Goal: Task Accomplishment & Management: Complete application form

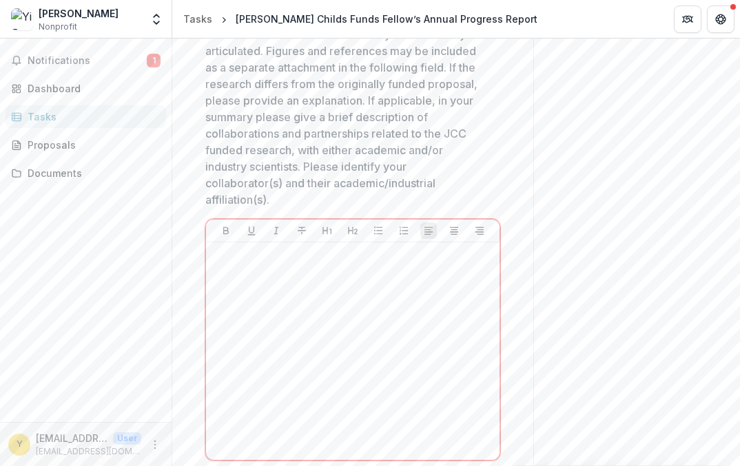
scroll to position [655, 0]
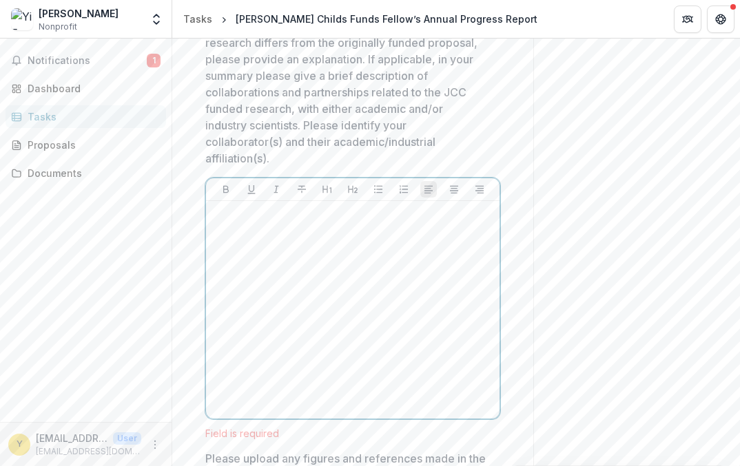
click at [422, 207] on p at bounding box center [353, 214] width 282 height 15
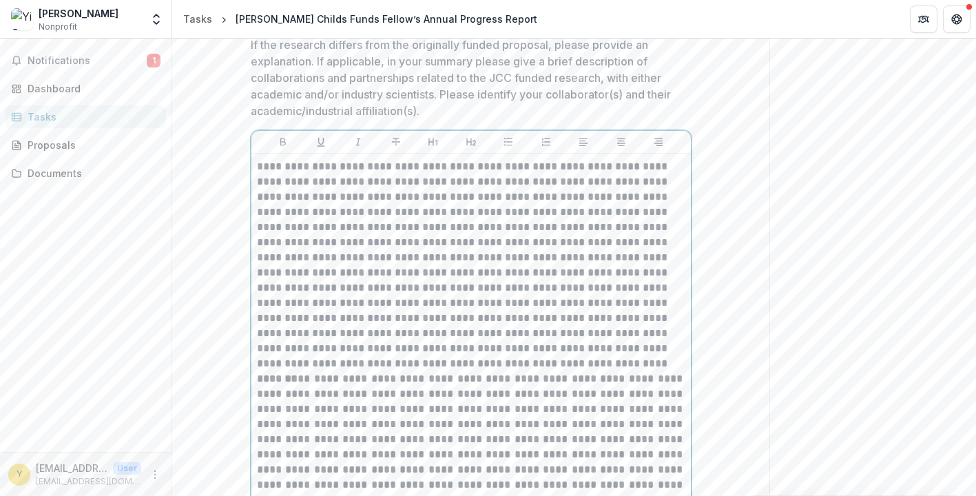
scroll to position [493, 0]
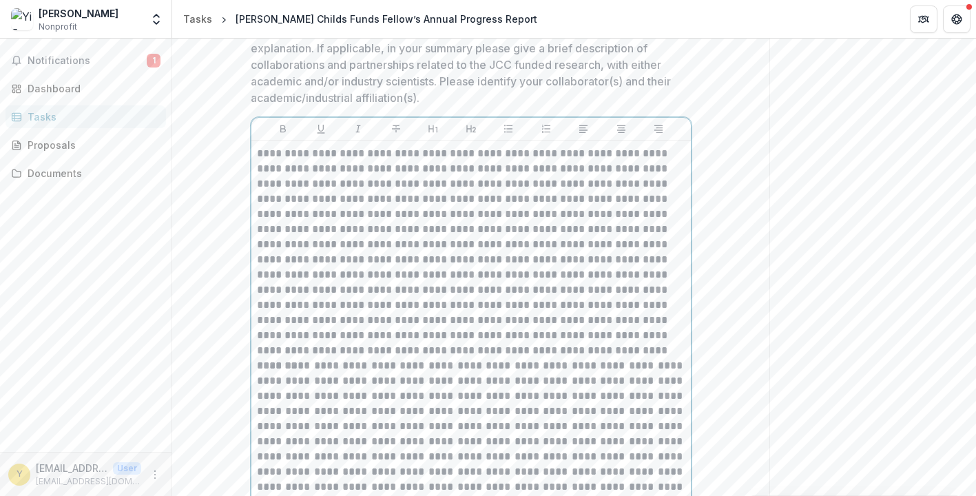
click at [568, 351] on p at bounding box center [471, 252] width 429 height 212
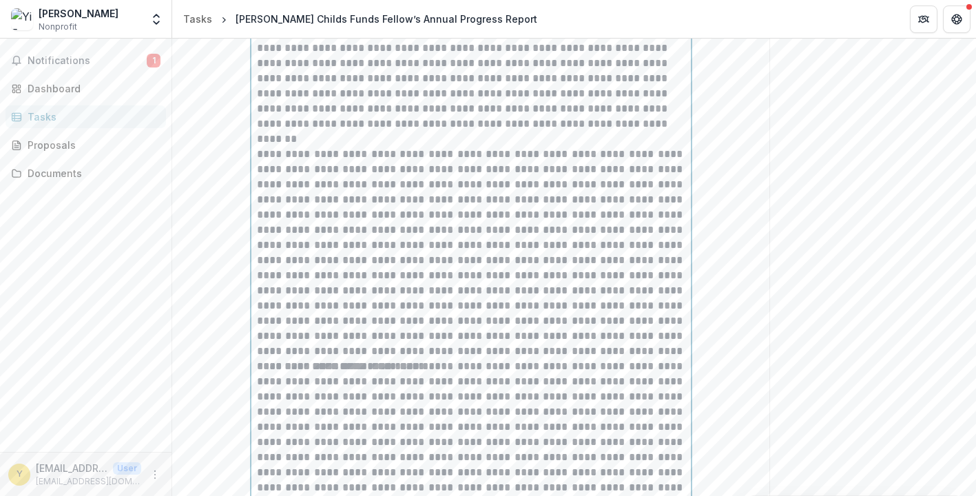
scroll to position [721, 0]
click at [595, 352] on p at bounding box center [471, 251] width 429 height 212
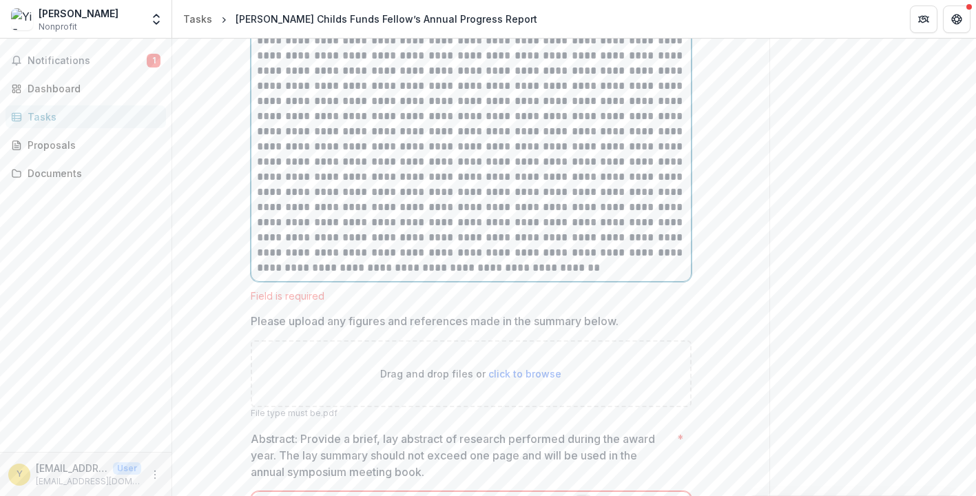
scroll to position [1072, 0]
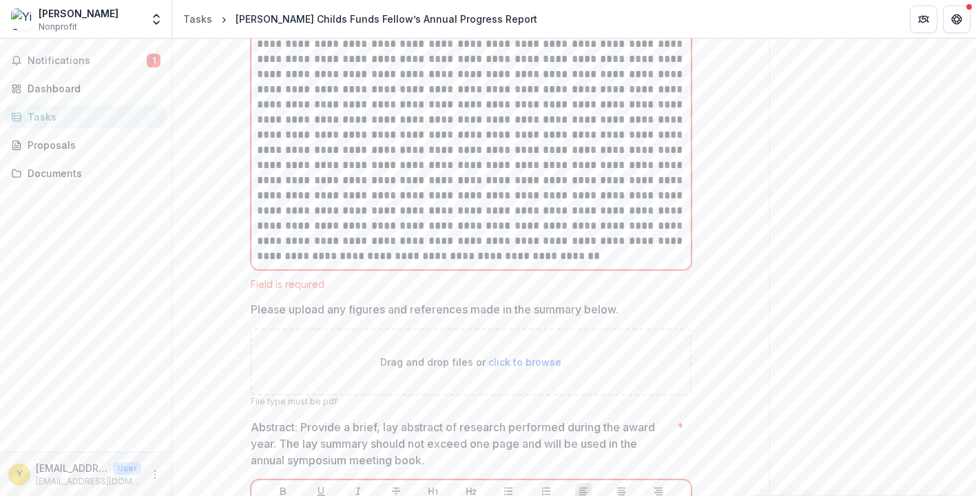
click at [553, 311] on div "Please upload any figures and references made in the summary below. Drag and dr…" at bounding box center [471, 354] width 441 height 107
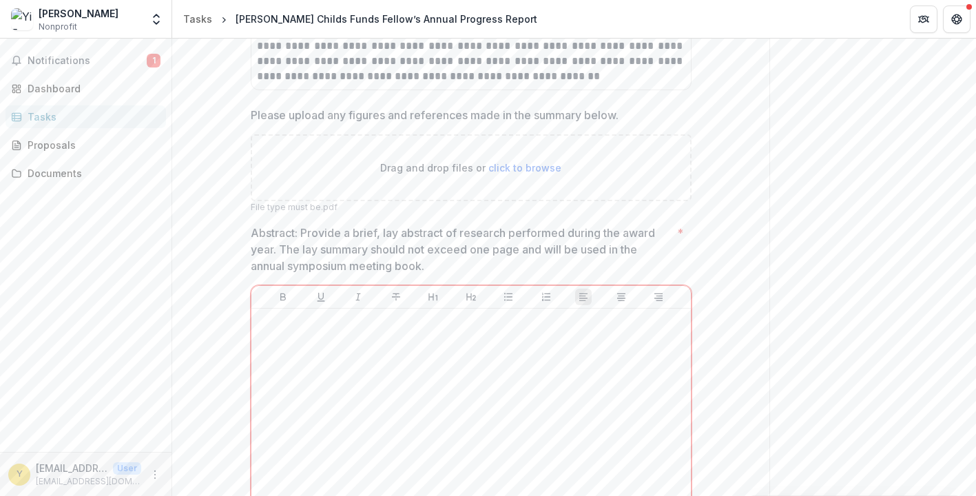
scroll to position [1439, 0]
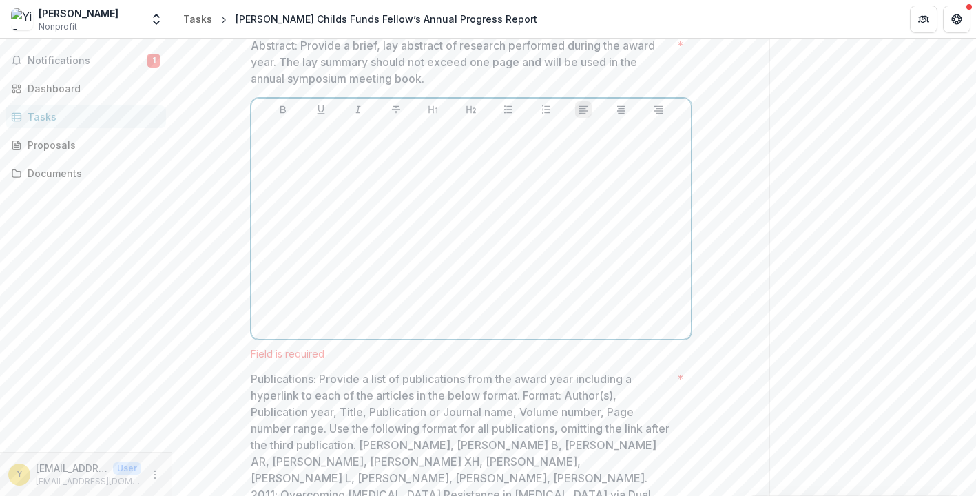
click at [533, 290] on div at bounding box center [471, 230] width 429 height 207
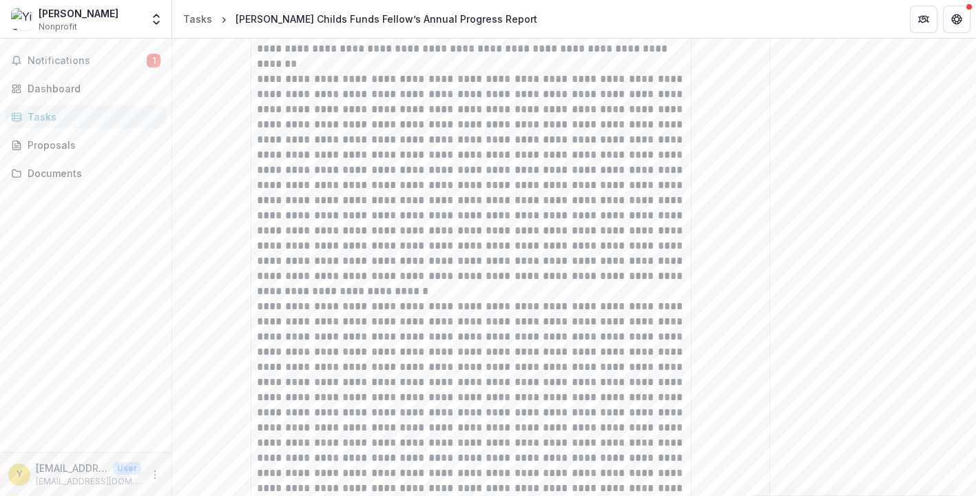
scroll to position [617, 0]
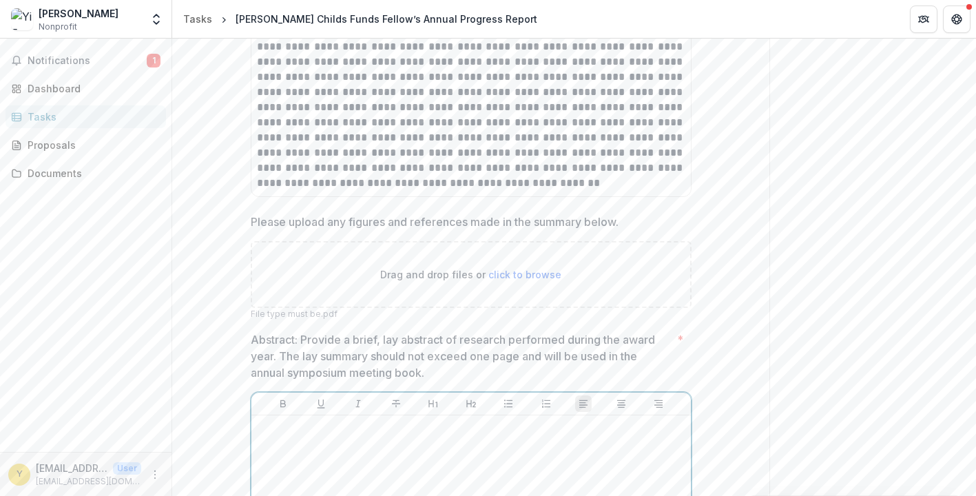
click at [421, 433] on p at bounding box center [471, 428] width 429 height 15
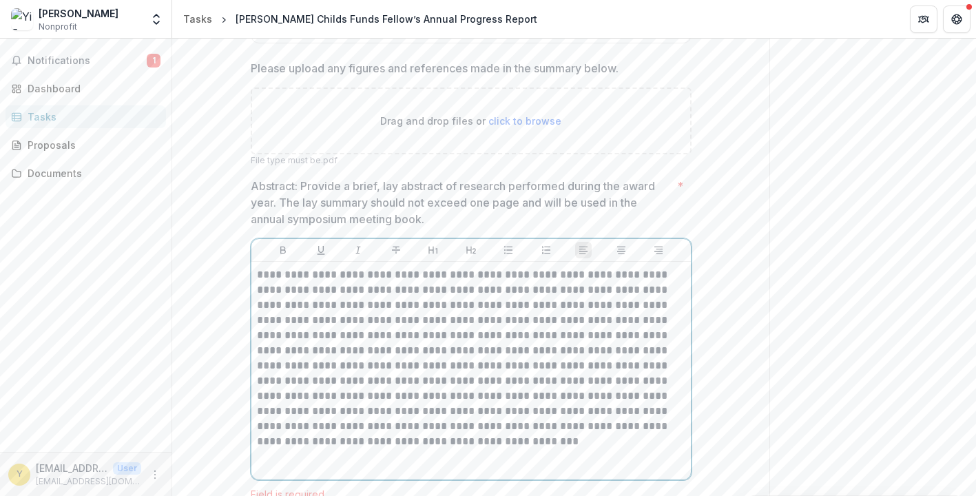
scroll to position [1300, 0]
click at [577, 336] on p "**********" at bounding box center [471, 357] width 429 height 182
drag, startPoint x: 561, startPoint y: 336, endPoint x: 280, endPoint y: 345, distance: 280.5
click at [280, 345] on p "**********" at bounding box center [471, 357] width 429 height 182
click at [620, 333] on p "**********" at bounding box center [471, 349] width 429 height 167
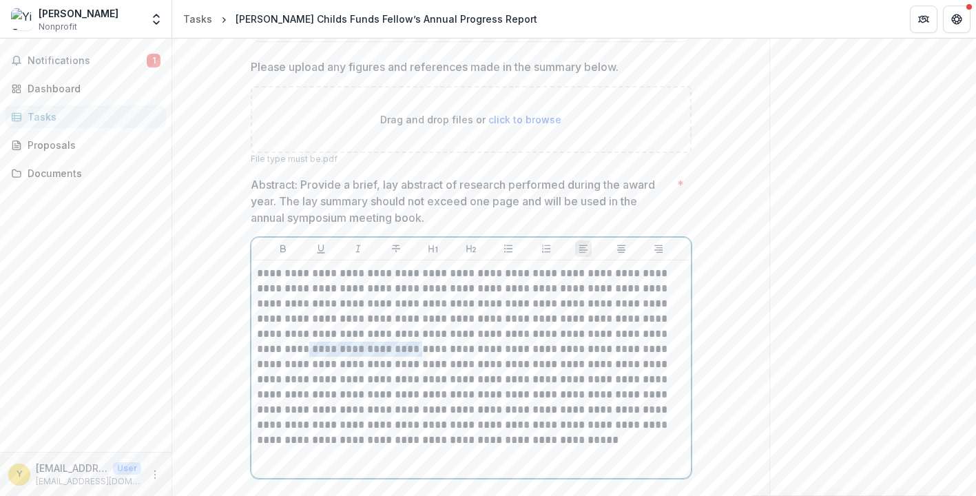
click at [626, 334] on p "**********" at bounding box center [471, 357] width 429 height 182
click at [645, 339] on p "**********" at bounding box center [471, 357] width 429 height 182
click at [619, 336] on p "**********" at bounding box center [471, 357] width 429 height 182
click at [277, 348] on p "**********" at bounding box center [471, 357] width 429 height 182
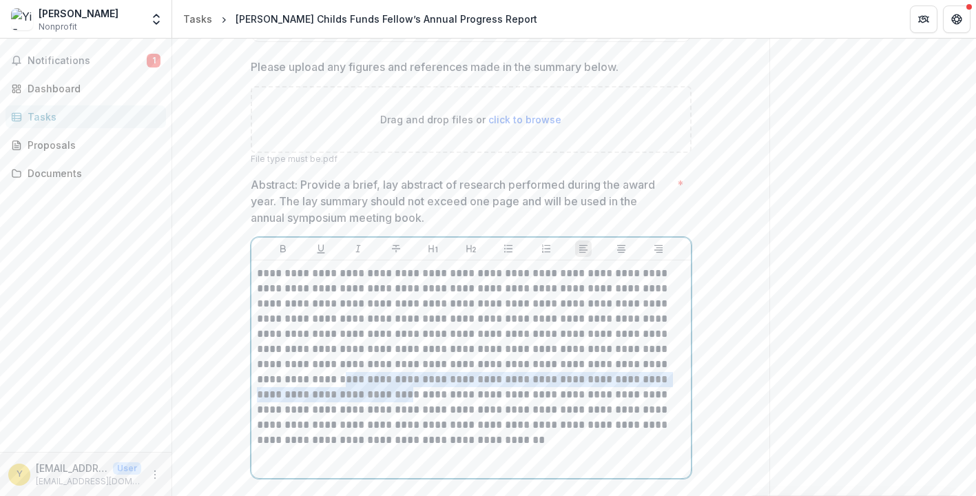
drag, startPoint x: 605, startPoint y: 365, endPoint x: 664, endPoint y: 379, distance: 60.8
click at [664, 379] on p "**********" at bounding box center [471, 357] width 429 height 182
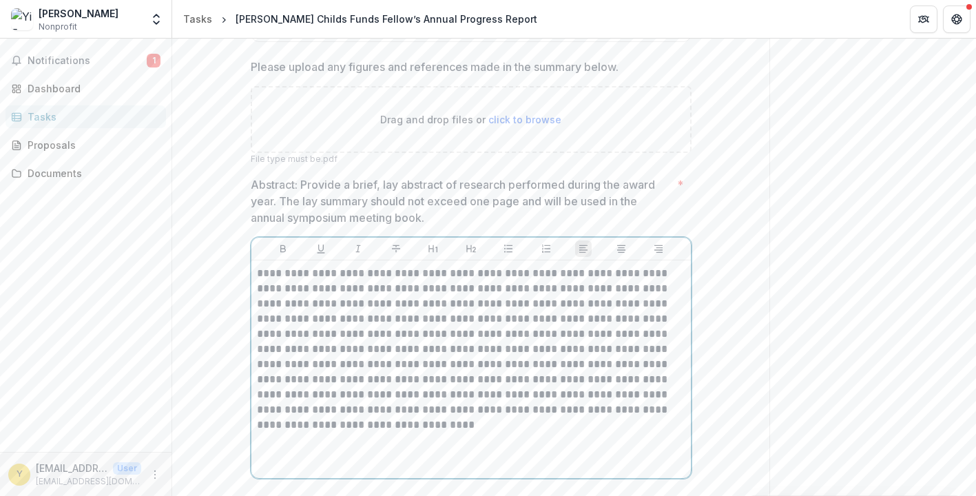
click at [315, 409] on p "**********" at bounding box center [471, 342] width 429 height 152
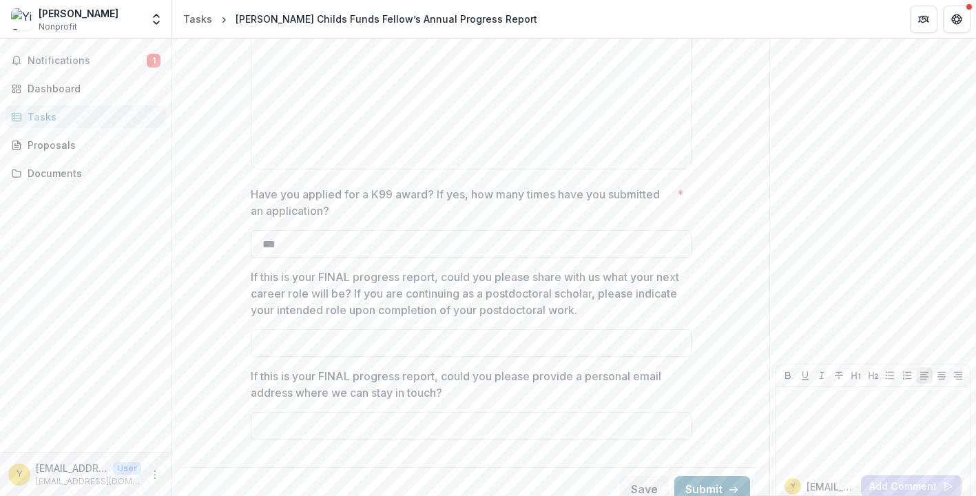
scroll to position [2346, 0]
click at [703, 466] on button "Submit" at bounding box center [712, 491] width 76 height 28
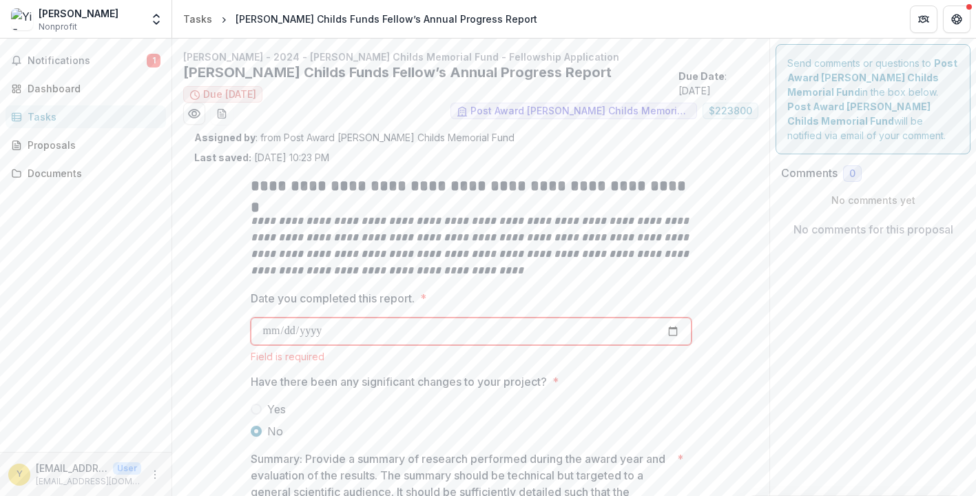
scroll to position [0, 0]
click at [430, 327] on input "Date you completed this report. *" at bounding box center [471, 332] width 441 height 28
type input "**********"
click at [411, 419] on div "Yes No" at bounding box center [471, 420] width 441 height 39
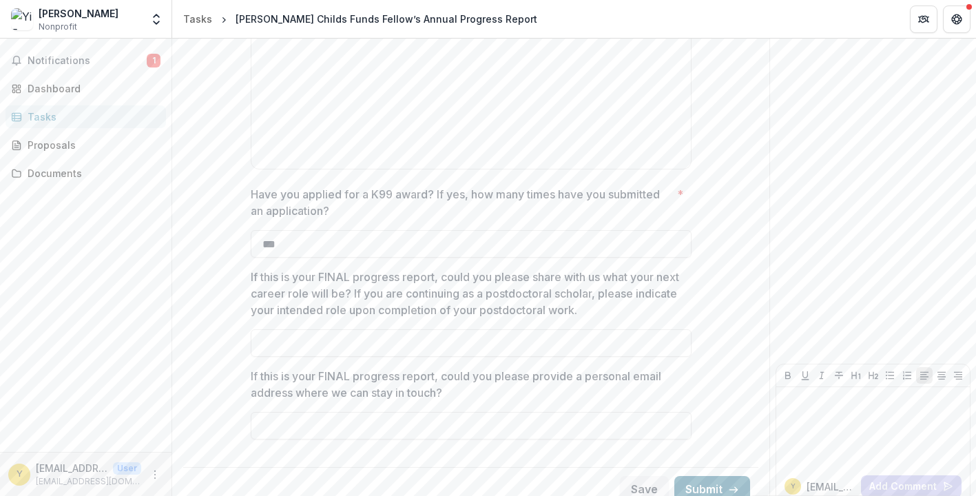
scroll to position [2363, 0]
click at [706, 466] on button "Submit" at bounding box center [712, 491] width 76 height 28
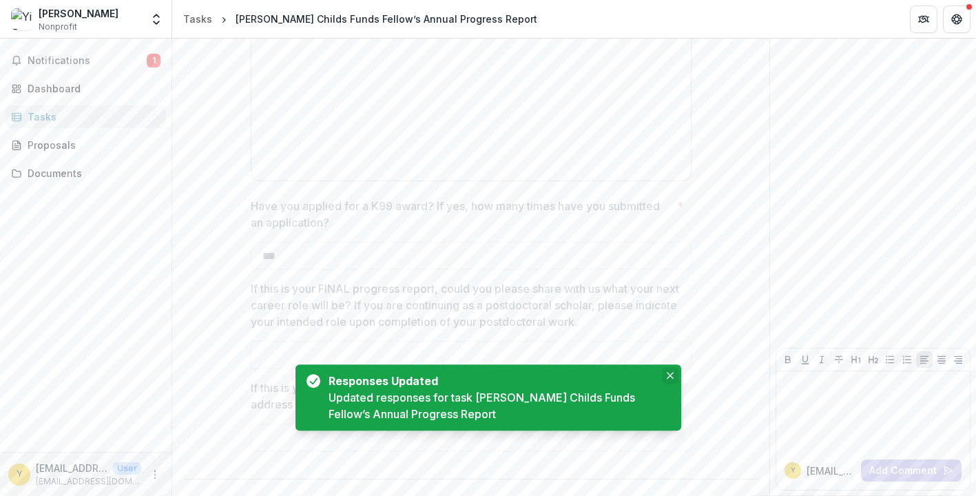
scroll to position [1137, 0]
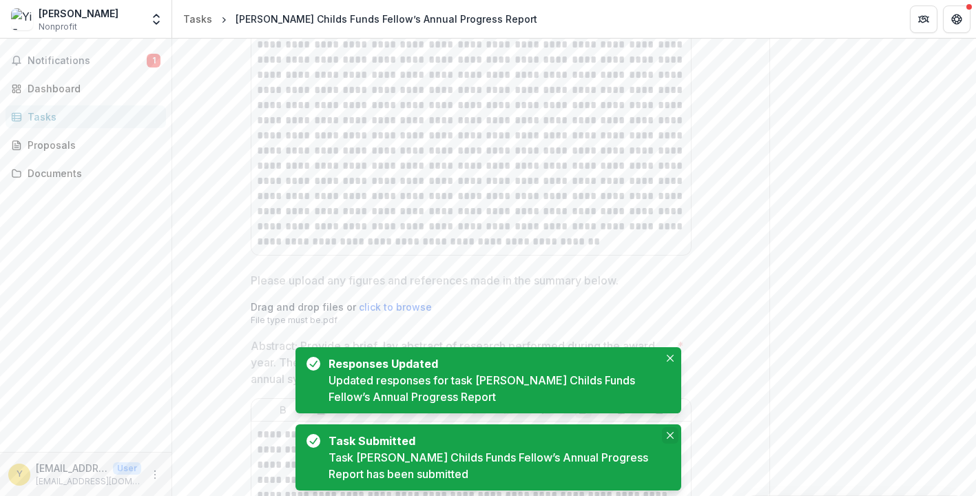
click at [670, 435] on icon "Close" at bounding box center [669, 435] width 7 height 7
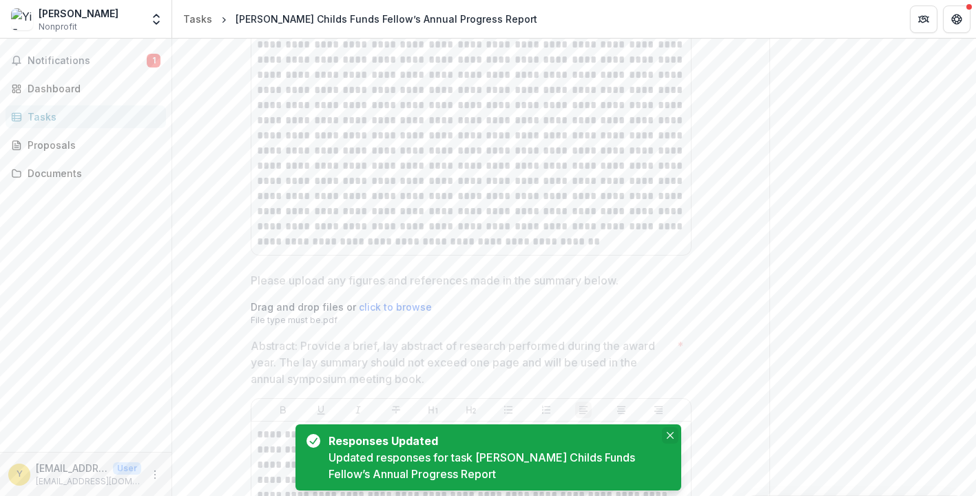
click at [672, 433] on icon "Close" at bounding box center [670, 435] width 7 height 7
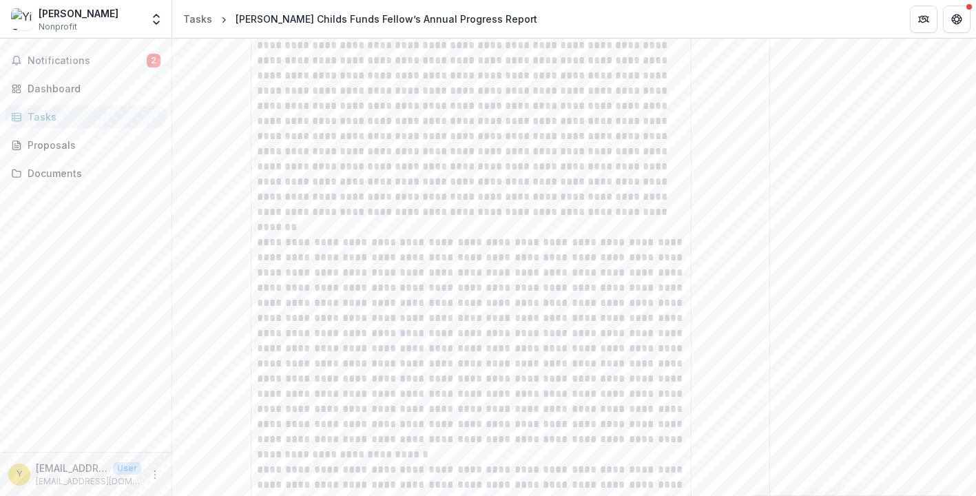
scroll to position [278, 0]
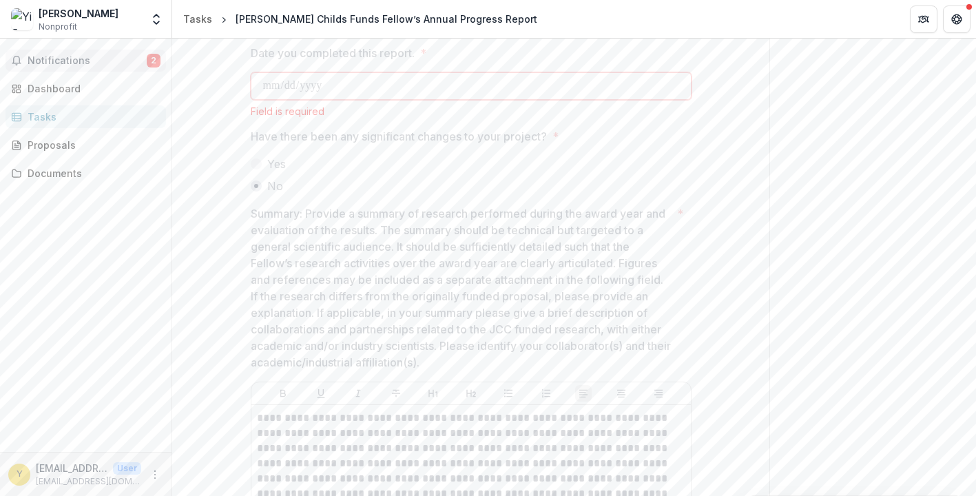
click at [66, 62] on span "Notifications" at bounding box center [87, 61] width 119 height 12
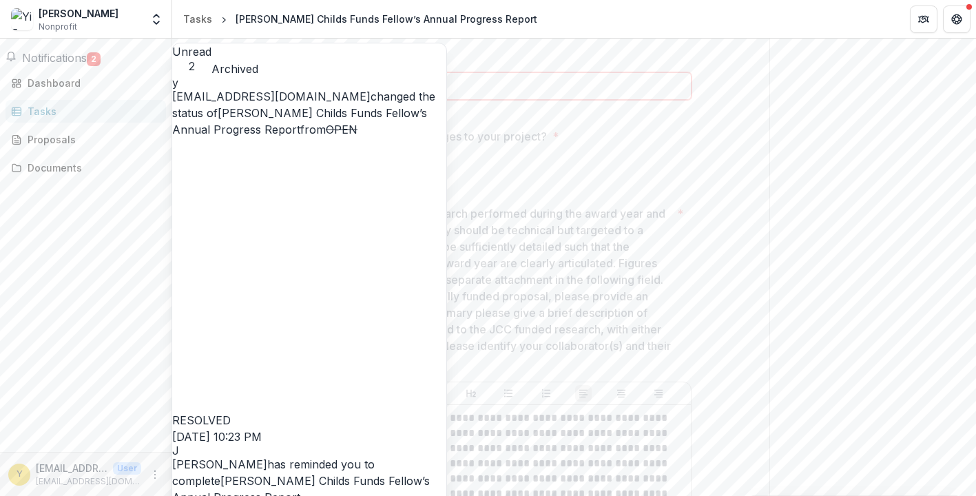
click at [349, 466] on link "[PERSON_NAME] Childs Funds Fellow’s Annual Progress Report" at bounding box center [301, 489] width 258 height 30
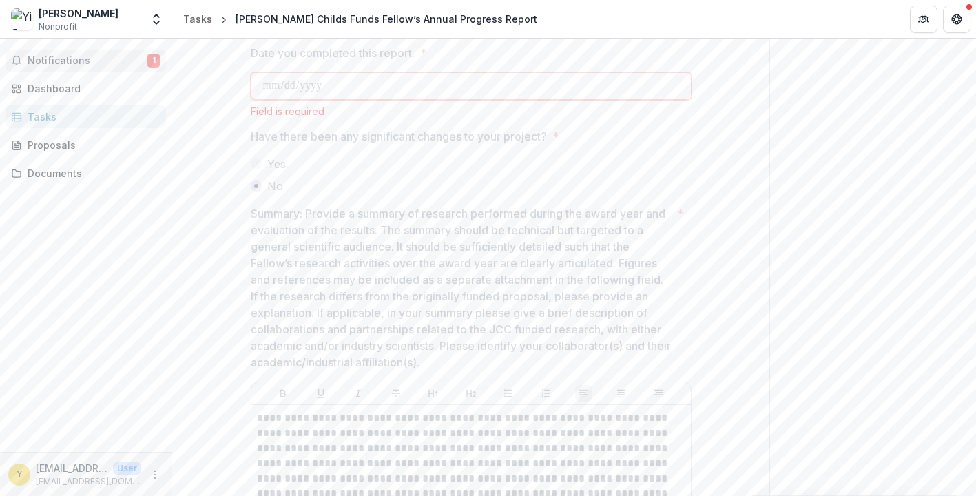
click at [121, 57] on span "Notifications" at bounding box center [87, 61] width 119 height 12
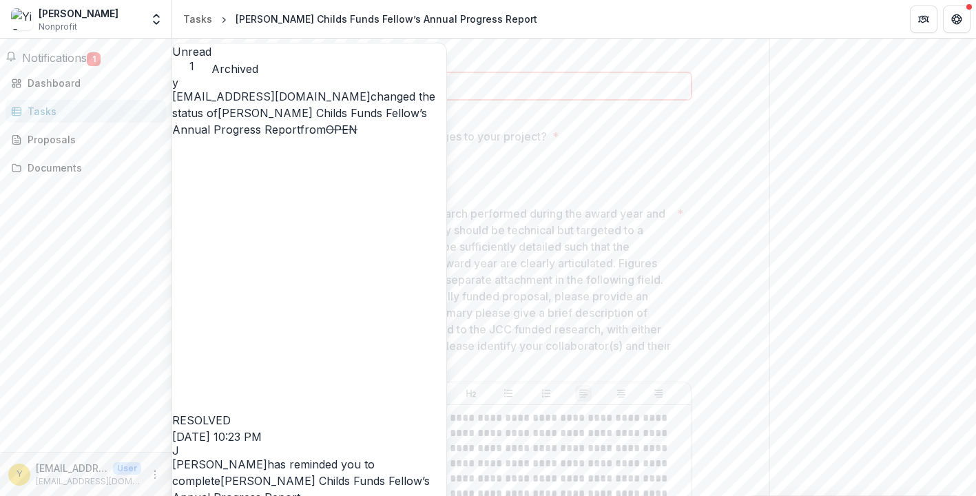
click at [358, 136] on link "[PERSON_NAME] Childs Funds Fellow’s Annual Progress Report" at bounding box center [299, 121] width 255 height 30
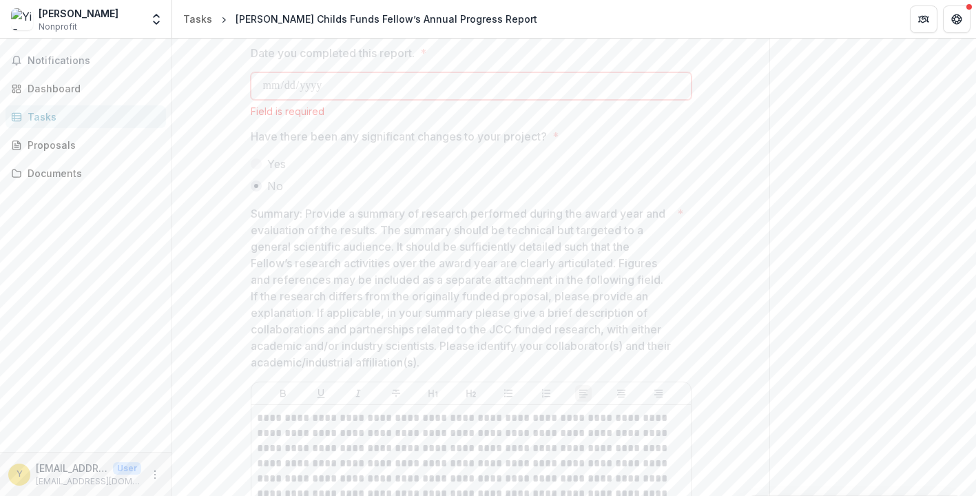
click at [79, 116] on div "Tasks" at bounding box center [91, 117] width 127 height 14
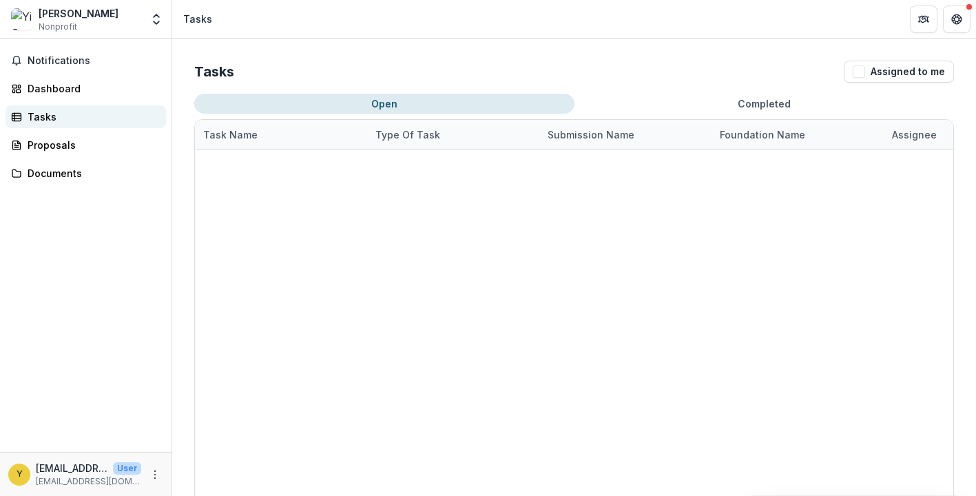
click at [79, 116] on div "Tasks" at bounding box center [91, 117] width 127 height 14
drag, startPoint x: 79, startPoint y: 116, endPoint x: 263, endPoint y: 243, distance: 223.4
click at [263, 243] on main "Notifications Dashboard Tasks Proposals Documents y [EMAIL_ADDRESS][DOMAIN_NAME…" at bounding box center [488, 267] width 976 height 457
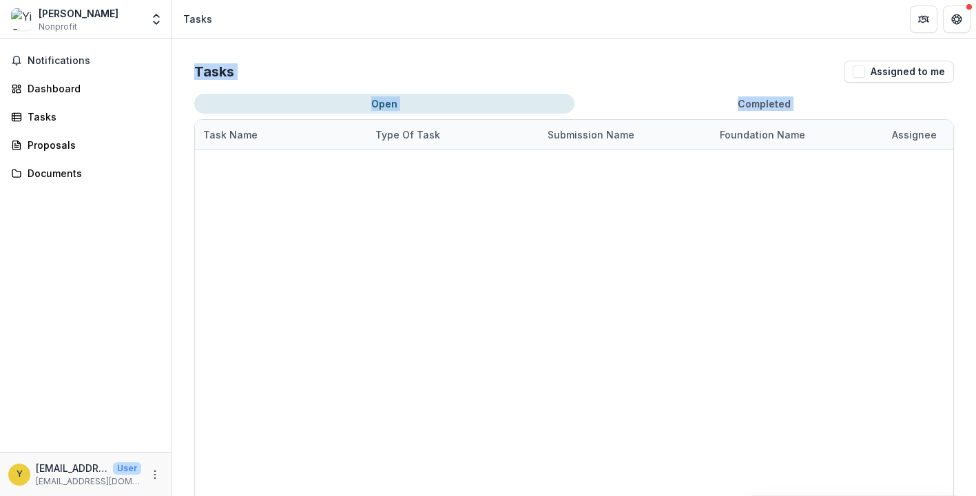
drag, startPoint x: 263, startPoint y: 243, endPoint x: 469, endPoint y: 62, distance: 274.3
click at [469, 62] on div "Tasks Assigned to me Open Completed Task Name Type of Task Submission Name Foun…" at bounding box center [574, 297] width 804 height 516
click at [739, 70] on span "button" at bounding box center [859, 71] width 12 height 12
click at [739, 72] on span "button" at bounding box center [859, 71] width 12 height 12
click at [739, 69] on button "Assigned to me" at bounding box center [899, 72] width 110 height 22
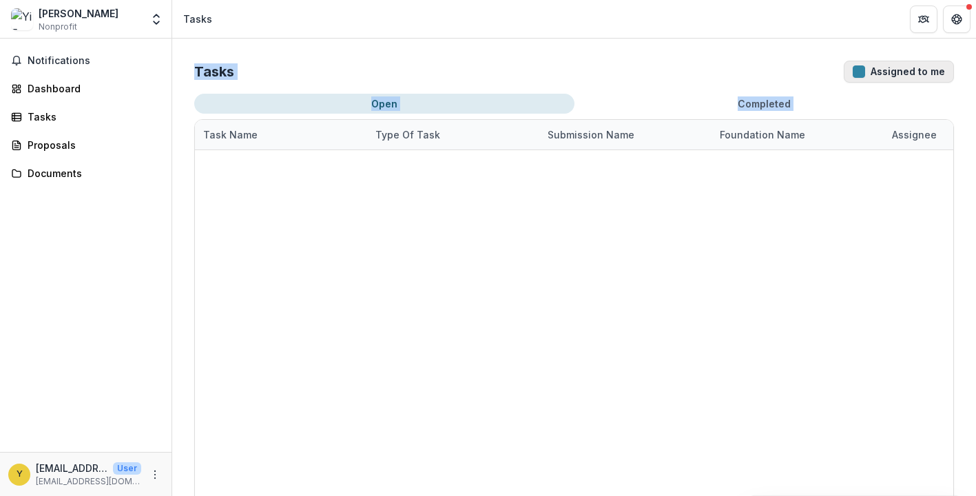
click at [739, 69] on button "Assigned to me" at bounding box center [899, 72] width 110 height 22
click at [499, 32] on header "Tasks" at bounding box center [574, 19] width 804 height 38
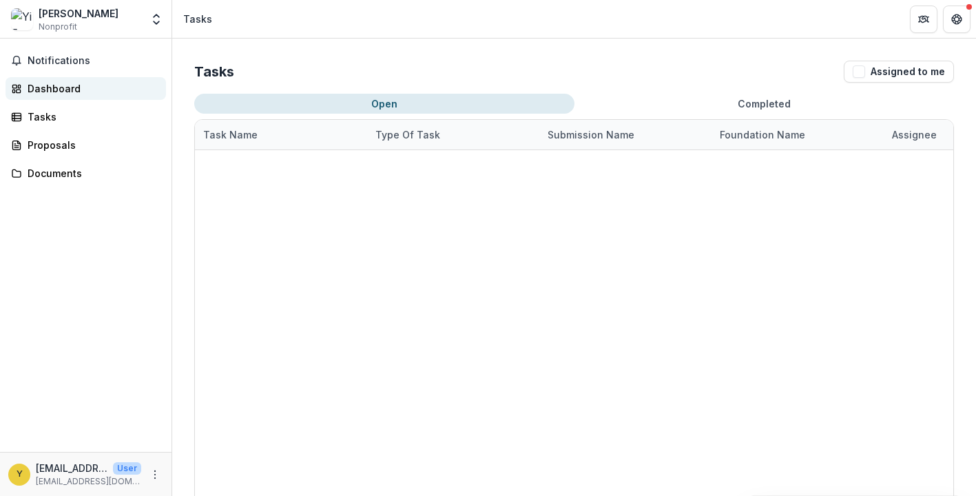
click at [90, 90] on div "Dashboard" at bounding box center [91, 88] width 127 height 14
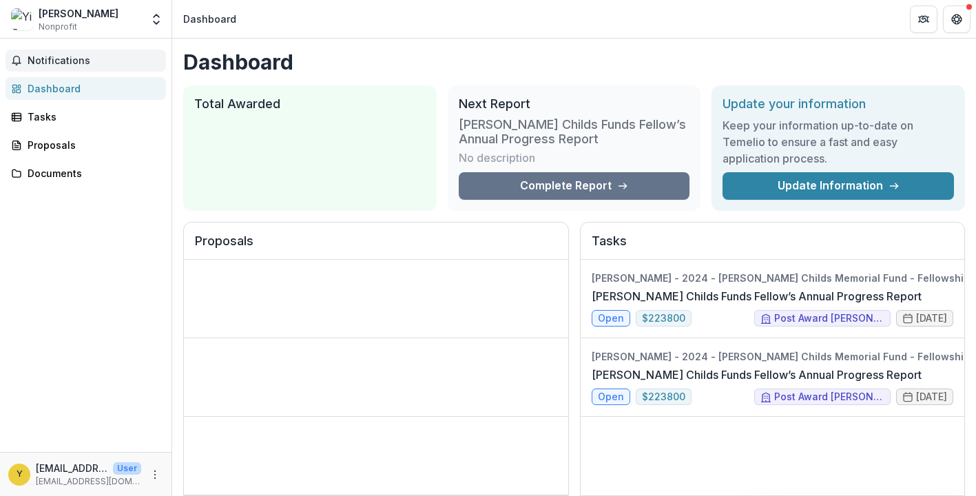
click at [93, 67] on button "Notifications" at bounding box center [86, 61] width 161 height 22
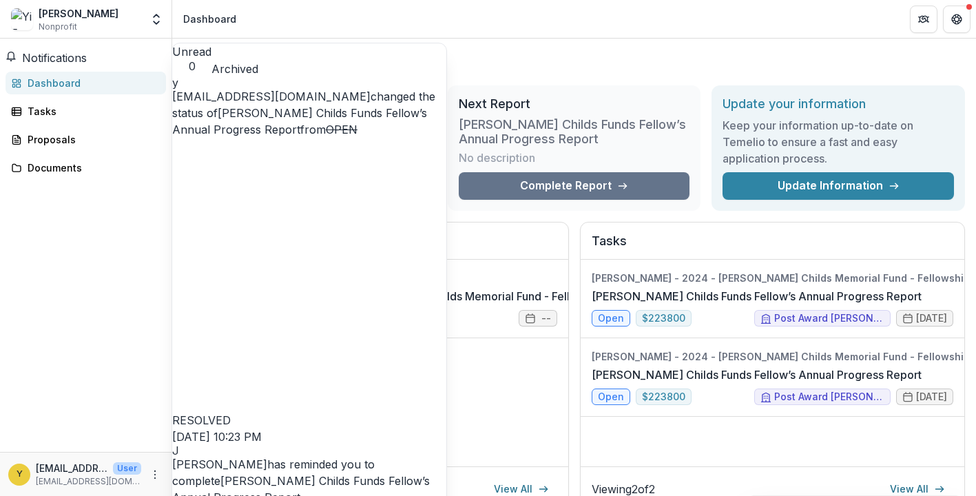
click at [87, 66] on button "Notifications" at bounding box center [46, 58] width 81 height 17
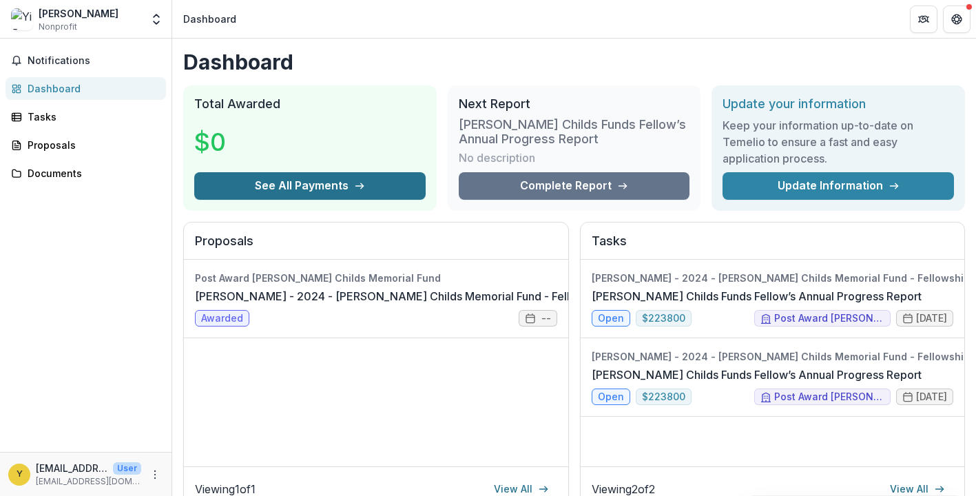
click at [314, 188] on button "See All Payments" at bounding box center [309, 186] width 231 height 28
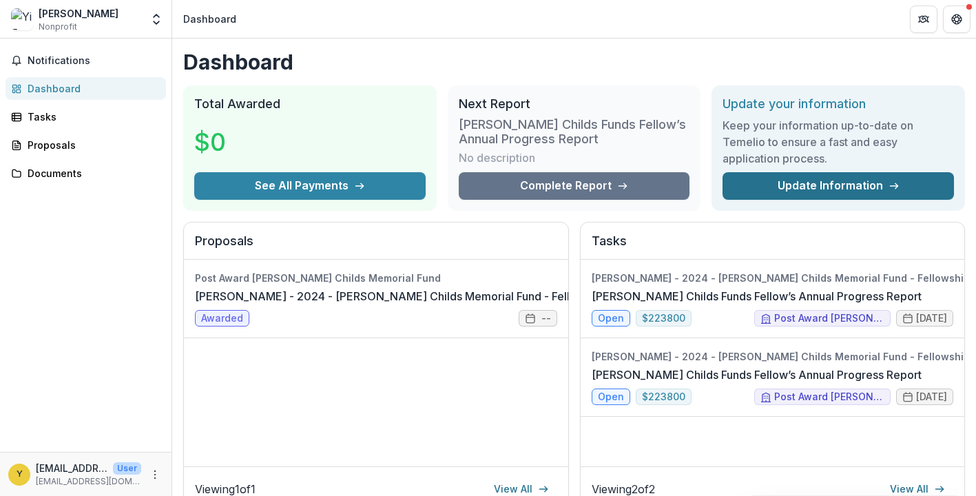
click at [739, 193] on link "Update Information" at bounding box center [838, 186] width 231 height 28
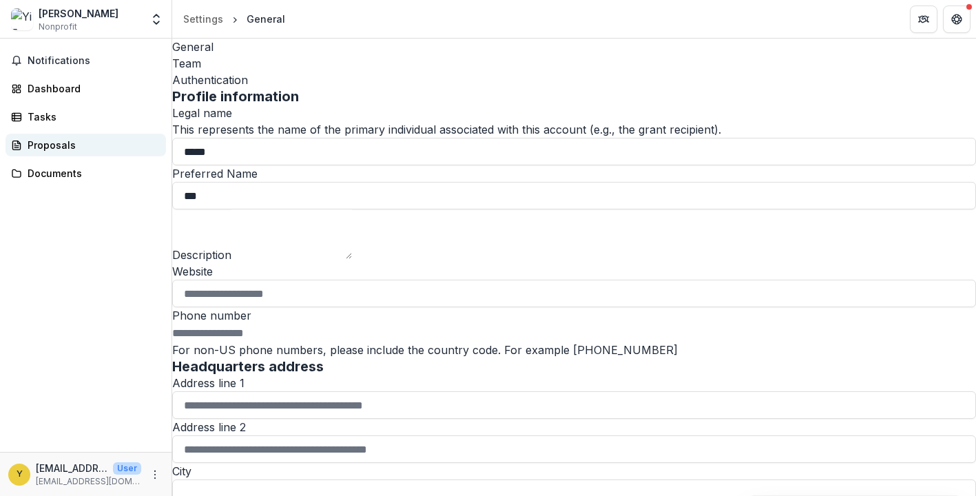
click at [96, 140] on div "Proposals" at bounding box center [91, 145] width 127 height 14
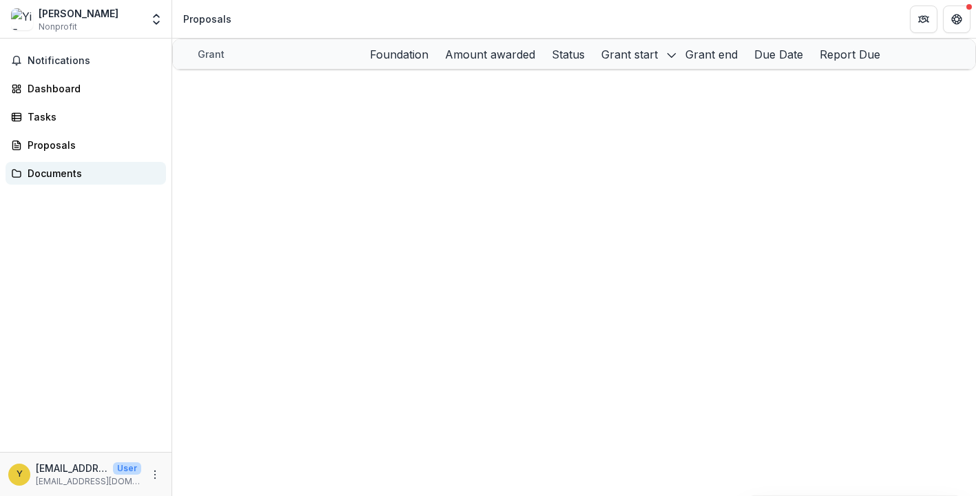
click at [73, 174] on div "Documents" at bounding box center [91, 173] width 127 height 14
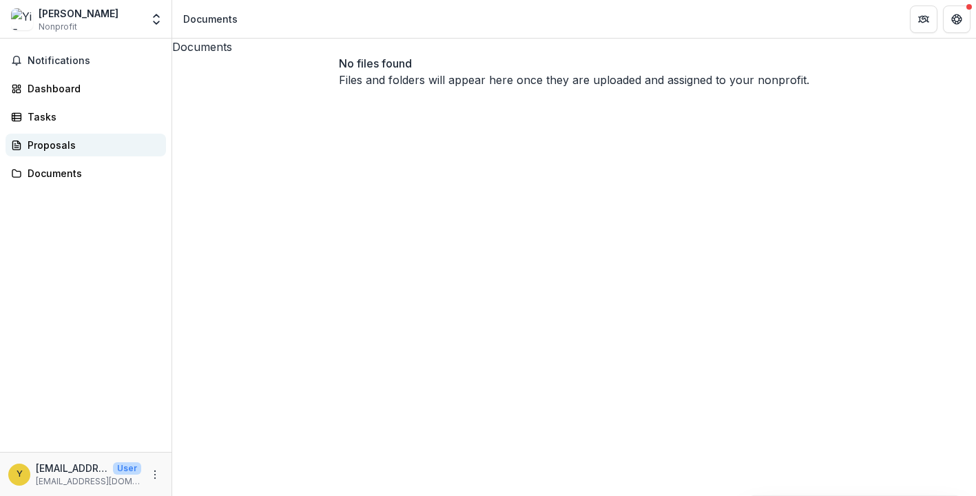
click at [87, 152] on link "Proposals" at bounding box center [86, 145] width 161 height 23
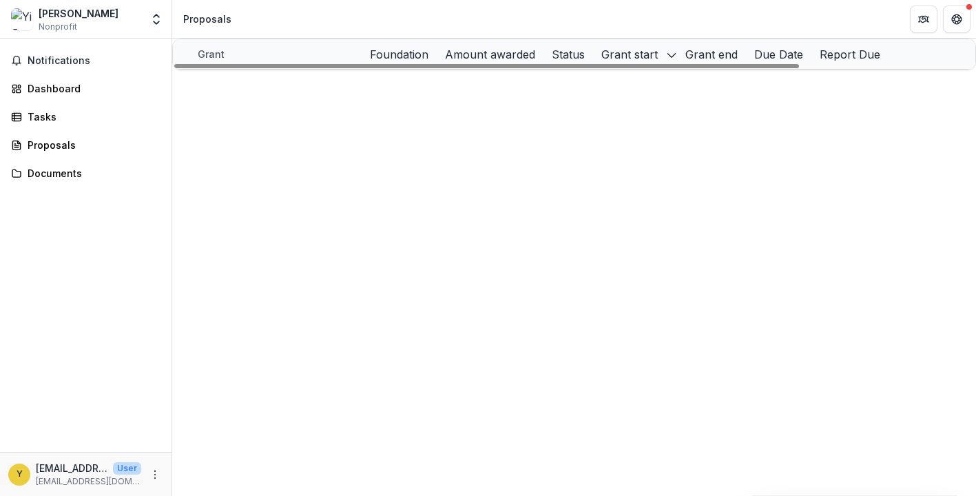
click at [471, 91] on p "Post Award [PERSON_NAME] Childs Memorial Fund" at bounding box center [466, 84] width 156 height 14
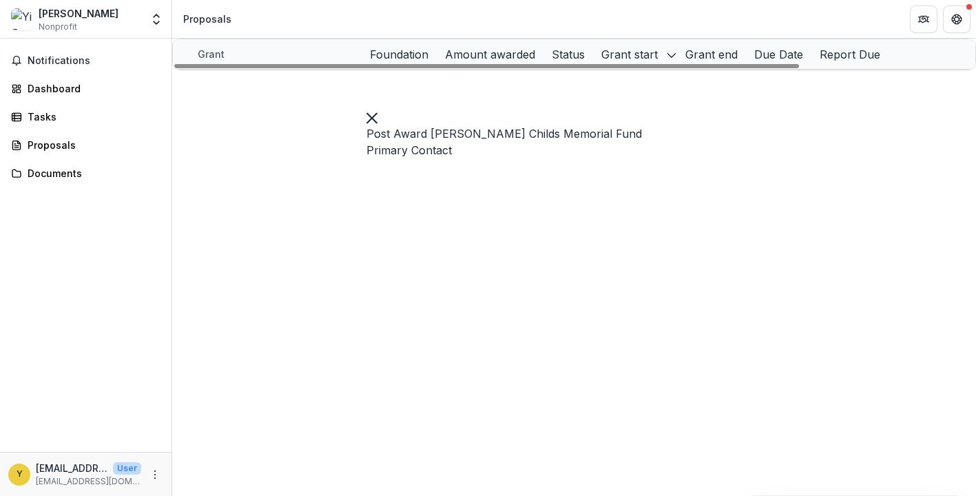
click at [402, 157] on p "Primary Contact" at bounding box center [505, 150] width 276 height 17
click at [78, 128] on div "Notifications Dashboard Tasks Proposals Documents" at bounding box center [86, 245] width 172 height 413
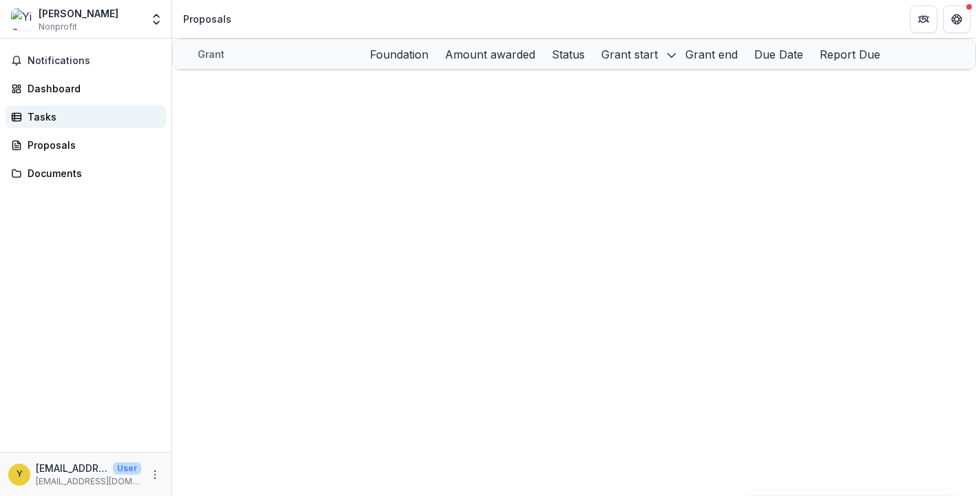
click at [76, 119] on div "Tasks" at bounding box center [91, 117] width 127 height 14
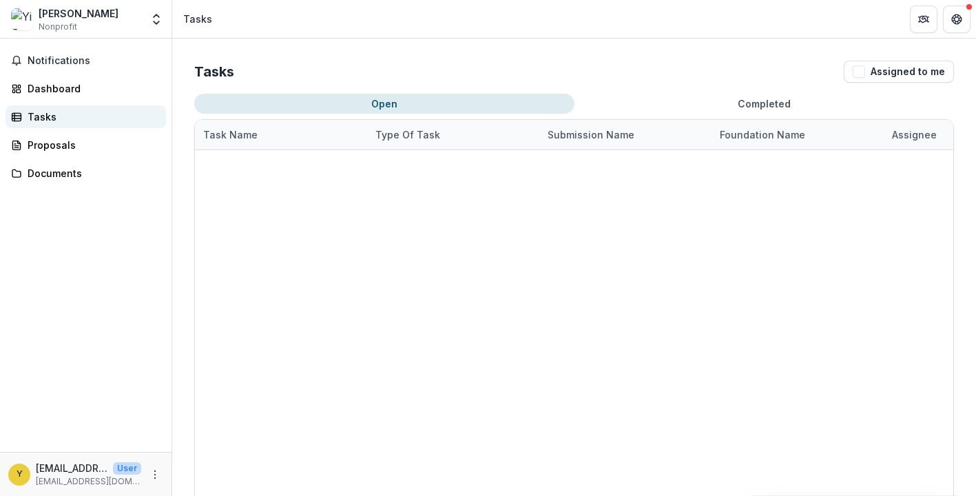
click at [75, 124] on link "Tasks" at bounding box center [86, 116] width 161 height 23
click at [72, 84] on div "Dashboard" at bounding box center [91, 88] width 127 height 14
